Goal: Task Accomplishment & Management: Manage account settings

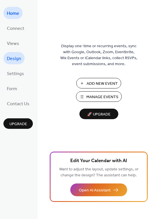
click at [10, 55] on span "Design" at bounding box center [14, 58] width 14 height 9
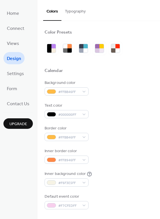
click at [12, 81] on ul "Home Connect Views Design Settings Form Contact Us" at bounding box center [17, 58] width 29 height 103
click at [13, 73] on span "Settings" at bounding box center [15, 74] width 17 height 9
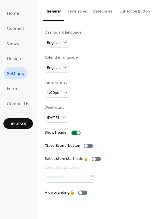
click at [14, 34] on ul "Home Connect Views Design Settings Form Contact Us" at bounding box center [17, 58] width 29 height 103
click at [13, 42] on span "Views" at bounding box center [13, 43] width 12 height 9
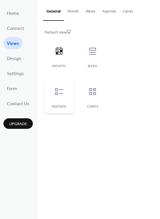
click at [64, 97] on div at bounding box center [58, 91] width 17 height 17
click at [94, 60] on div "Week" at bounding box center [92, 55] width 29 height 36
click at [93, 94] on icon at bounding box center [92, 91] width 9 height 9
click at [11, 58] on span "Design" at bounding box center [14, 58] width 14 height 9
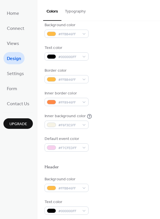
scroll to position [99, 0]
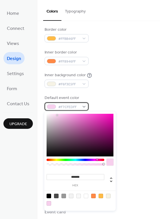
click at [67, 107] on span "#F7CFEDFF" at bounding box center [68, 107] width 21 height 6
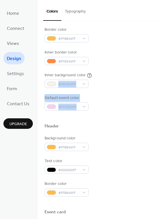
drag, startPoint x: 157, startPoint y: 74, endPoint x: 164, endPoint y: 106, distance: 32.8
click at [159, 106] on html "Home Connect Views Design Settings Form Contact Us Upgrade Design Upgrade Color…" at bounding box center [80, 109] width 160 height 219
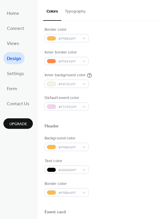
click at [132, 115] on div at bounding box center [98, 117] width 108 height 13
click at [69, 101] on div "Default event color" at bounding box center [65, 98] width 43 height 6
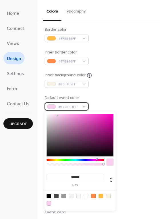
click at [86, 108] on div "#F7CFEDFF" at bounding box center [66, 107] width 44 height 8
click at [79, 176] on input "*******" at bounding box center [75, 177] width 58 height 6
click at [109, 94] on div "Background color #FFBB46FF Text color #000000FF Border color #FFBB46FF Inner bo…" at bounding box center [98, 46] width 108 height 130
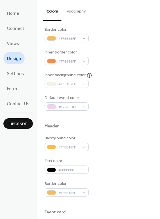
click at [125, 111] on div at bounding box center [98, 117] width 108 height 13
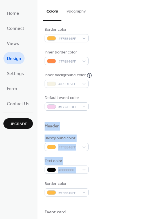
drag, startPoint x: 157, startPoint y: 170, endPoint x: 149, endPoint y: 116, distance: 54.4
click at [149, 116] on div "Color Presets Calendar Background color #FFBB46FF Text color #000000FF Border c…" at bounding box center [98, 143] width 122 height 442
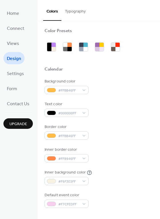
scroll to position [0, 0]
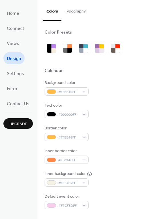
click at [102, 106] on div "Text color #000000FF" at bounding box center [98, 111] width 108 height 16
click at [67, 91] on span "#FFBB46FF" at bounding box center [68, 92] width 21 height 6
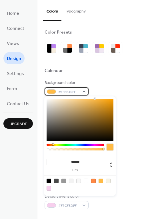
click at [67, 91] on span "#FFBB46FF" at bounding box center [68, 92] width 21 height 6
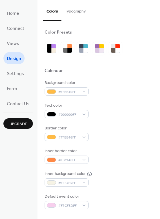
drag, startPoint x: 67, startPoint y: 91, endPoint x: 64, endPoint y: 85, distance: 6.6
click at [64, 85] on div "Background color" at bounding box center [65, 83] width 43 height 6
click at [70, 90] on span "#FFBB46FF" at bounding box center [68, 92] width 21 height 6
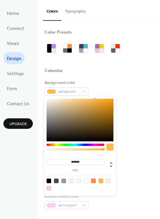
click at [75, 158] on div "******* hex" at bounding box center [79, 163] width 67 height 19
click at [74, 162] on input "*******" at bounding box center [75, 162] width 58 height 6
paste input
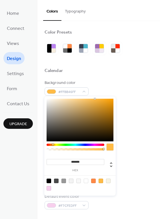
type input "*******"
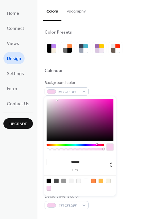
click at [130, 154] on div "Inner border color #FF8946FF" at bounding box center [98, 156] width 108 height 16
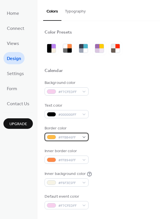
click at [84, 137] on div "#FFBB46FF" at bounding box center [66, 137] width 44 height 8
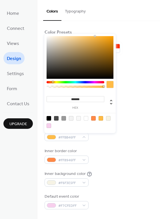
click at [49, 125] on div at bounding box center [48, 126] width 5 height 5
type input "*******"
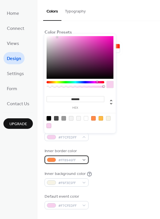
click at [79, 162] on div "#FF8946FF" at bounding box center [66, 160] width 44 height 8
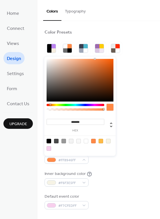
click at [49, 148] on div at bounding box center [48, 148] width 5 height 5
type input "*******"
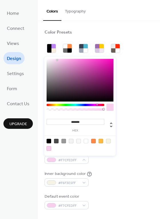
click at [106, 172] on div "Inner background color #F6F3E5FF" at bounding box center [98, 179] width 108 height 16
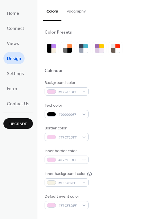
scroll to position [174, 0]
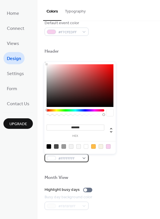
click at [72, 157] on span "#FFFFFFFF" at bounding box center [68, 159] width 21 height 6
click at [101, 147] on div at bounding box center [100, 146] width 5 height 5
type input "*******"
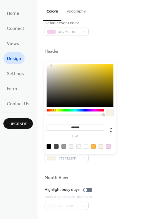
click at [97, 165] on div at bounding box center [98, 168] width 108 height 13
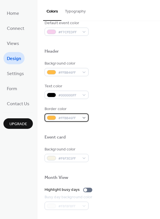
click at [81, 118] on div "#FFBB46FF" at bounding box center [66, 118] width 44 height 8
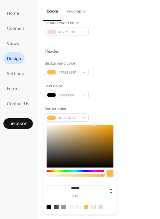
click at [101, 207] on div at bounding box center [100, 207] width 5 height 5
type input "*******"
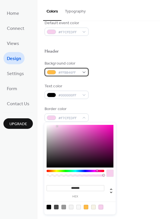
click at [82, 74] on div "#FFBB46FF" at bounding box center [66, 72] width 44 height 8
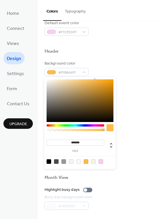
click at [100, 162] on div at bounding box center [100, 162] width 5 height 5
type input "*******"
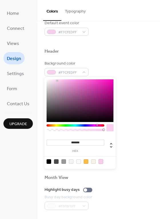
click at [133, 127] on div at bounding box center [98, 128] width 108 height 13
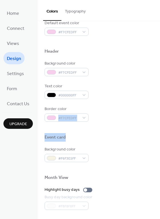
drag, startPoint x: 157, startPoint y: 143, endPoint x: 146, endPoint y: 109, distance: 35.7
click at [146, 109] on div "Color Presets Calendar Background color #F7CFEDFF Text color #000000FF Border c…" at bounding box center [98, 68] width 122 height 442
click at [134, 115] on div "Border color #F7CFEDFF" at bounding box center [98, 114] width 108 height 16
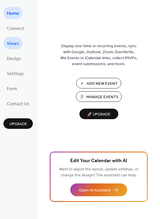
click at [17, 40] on span "Views" at bounding box center [13, 43] width 12 height 9
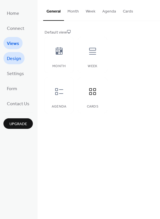
click at [19, 58] on span "Design" at bounding box center [14, 58] width 14 height 9
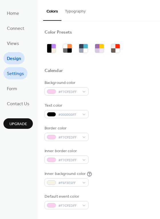
click at [11, 72] on span "Settings" at bounding box center [15, 74] width 17 height 9
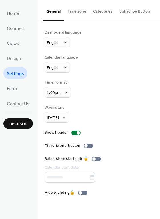
click at [78, 10] on button "Time zone" at bounding box center [77, 10] width 26 height 20
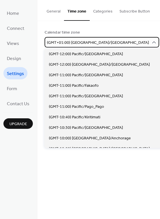
scroll to position [1244, 0]
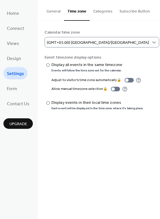
click at [103, 22] on div "Calendar time zone (GMT+01:00) Europe/London Event timezone display options ​ D…" at bounding box center [98, 70] width 122 height 98
click at [105, 11] on button "Categories" at bounding box center [102, 10] width 26 height 20
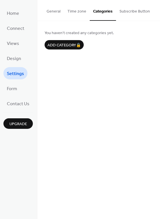
click at [121, 11] on button "Subscribe Button" at bounding box center [134, 10] width 37 height 20
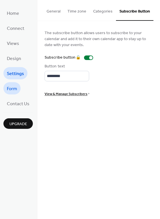
click at [19, 89] on link "Form" at bounding box center [11, 88] width 17 height 12
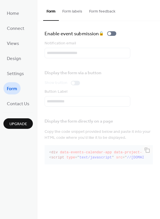
click at [73, 11] on button "Form labels" at bounding box center [72, 10] width 27 height 20
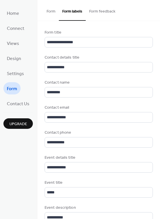
click at [106, 10] on button "Form feedback" at bounding box center [101, 10] width 33 height 20
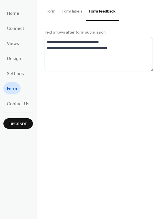
click at [47, 15] on button "Form" at bounding box center [51, 10] width 16 height 20
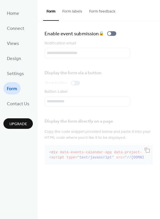
click at [19, 124] on span "Upgrade" at bounding box center [18, 124] width 18 height 6
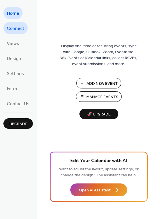
click at [13, 32] on span "Connect" at bounding box center [15, 28] width 17 height 9
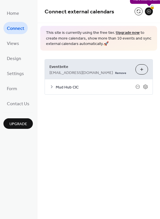
click at [149, 12] on div "🔒" at bounding box center [148, 11] width 8 height 8
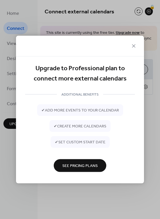
click at [107, 108] on span "✔ add more events to your calendar" at bounding box center [79, 111] width 77 height 6
click at [130, 46] on icon at bounding box center [133, 46] width 7 height 7
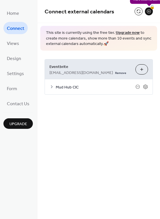
click at [147, 13] on div "🔒" at bounding box center [148, 11] width 8 height 8
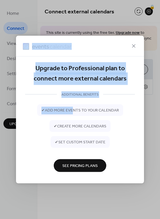
drag, startPoint x: 82, startPoint y: 99, endPoint x: 61, endPoint y: 51, distance: 52.8
click at [62, 51] on div "Upgrade to Professional plan to connect more external calendars ADDITIONAL BENE…" at bounding box center [80, 110] width 128 height 148
click at [110, 53] on div at bounding box center [80, 46] width 128 height 21
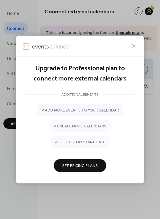
click at [142, 91] on div "Upgrade to Professional plan to connect more external calendars ADDITIONAL BENE…" at bounding box center [80, 120] width 128 height 127
click at [134, 43] on icon at bounding box center [133, 46] width 7 height 7
